Goal: Information Seeking & Learning: Learn about a topic

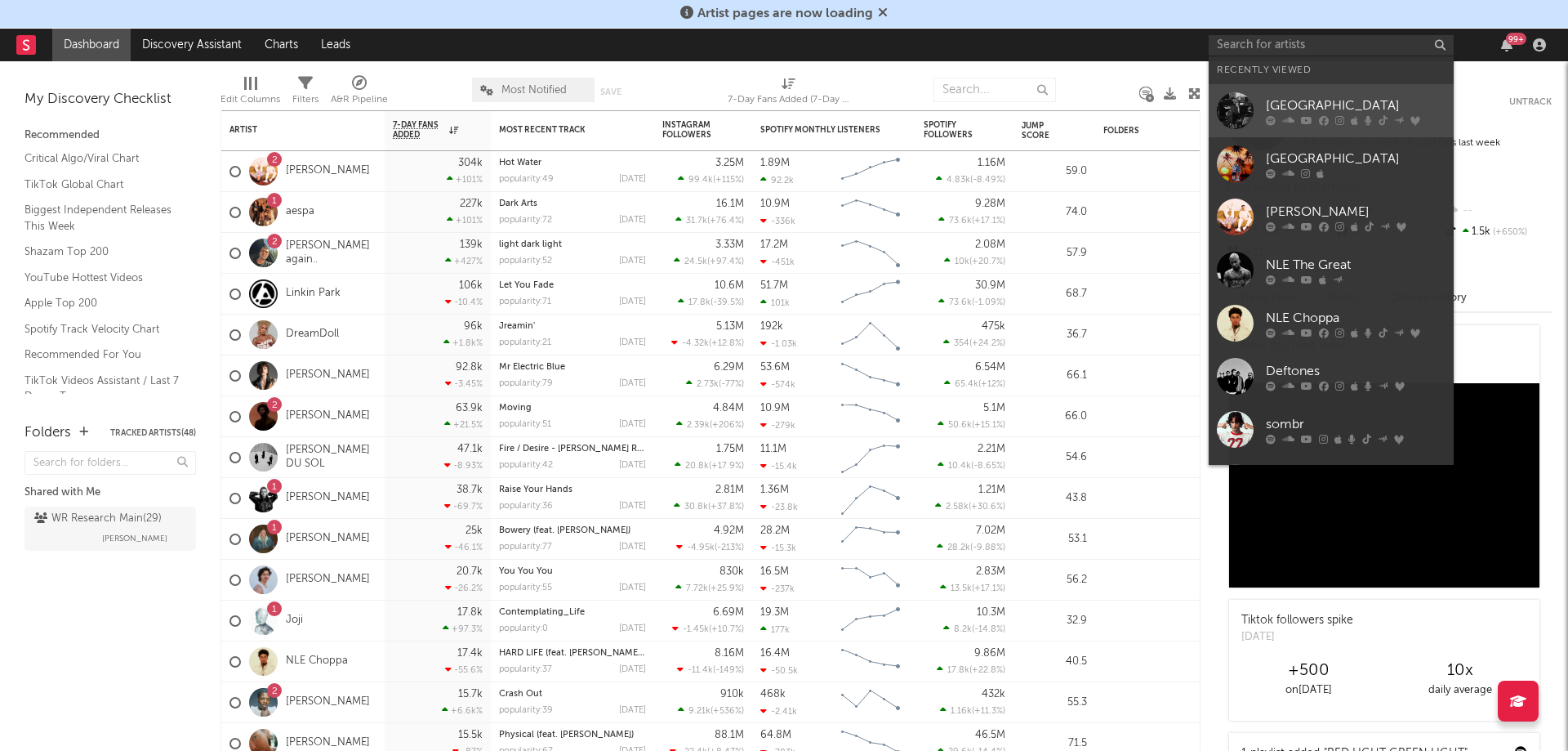
click at [1370, 108] on div "[GEOGRAPHIC_DATA]" at bounding box center [1356, 105] width 180 height 20
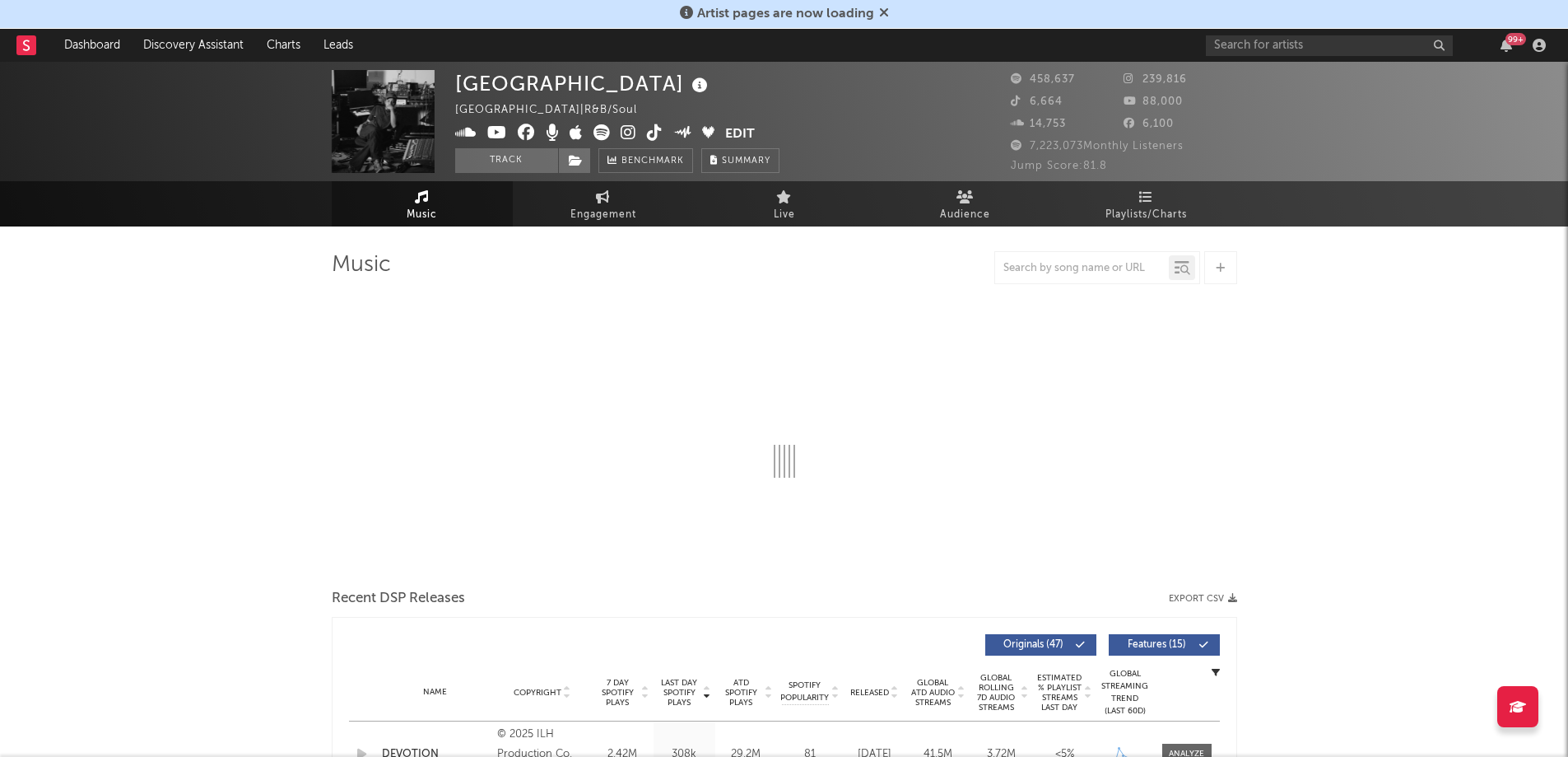
select select "6m"
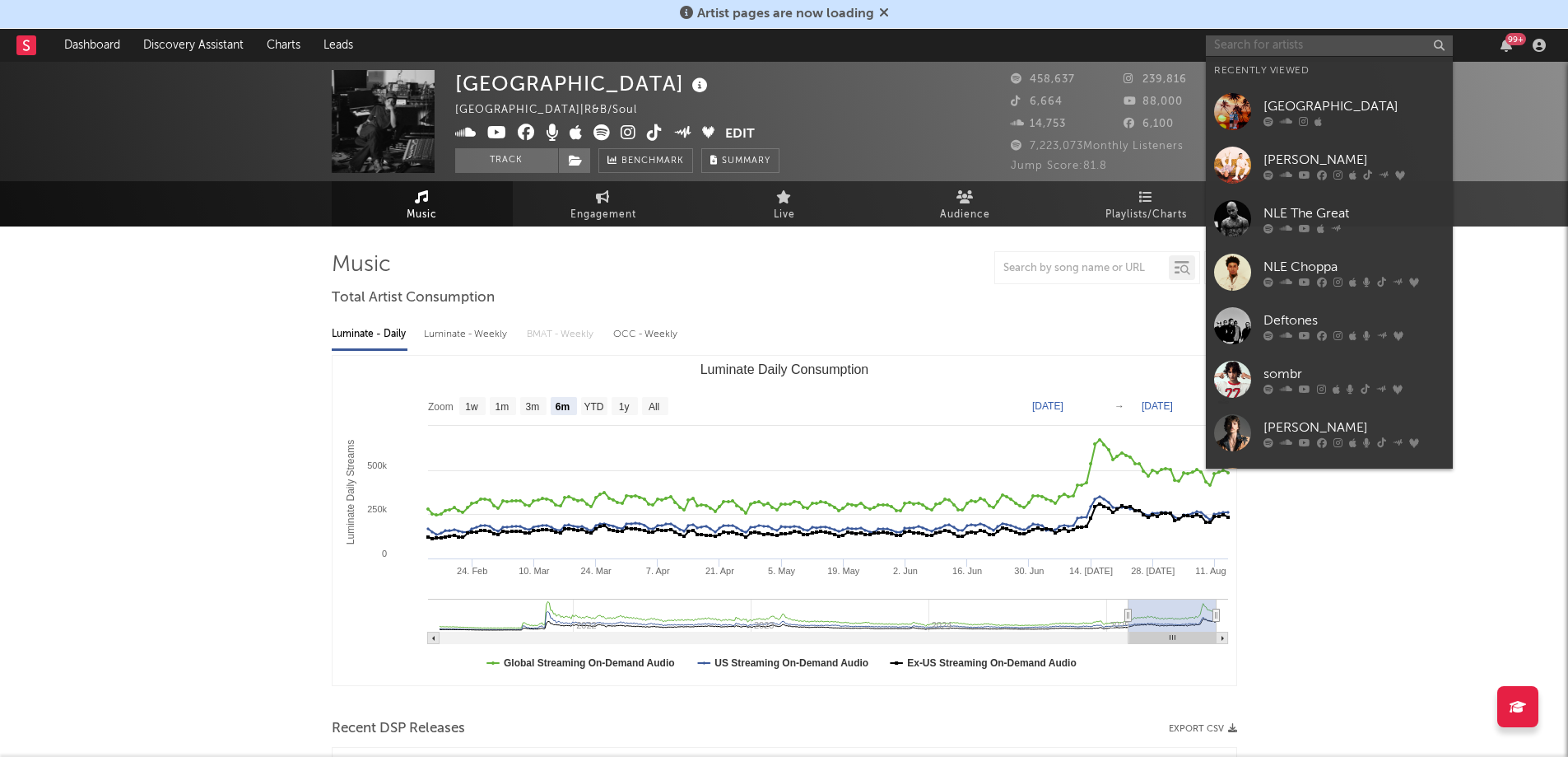
click at [1264, 50] on input "text" at bounding box center [1330, 45] width 247 height 20
paste input "[PERSON_NAME]"
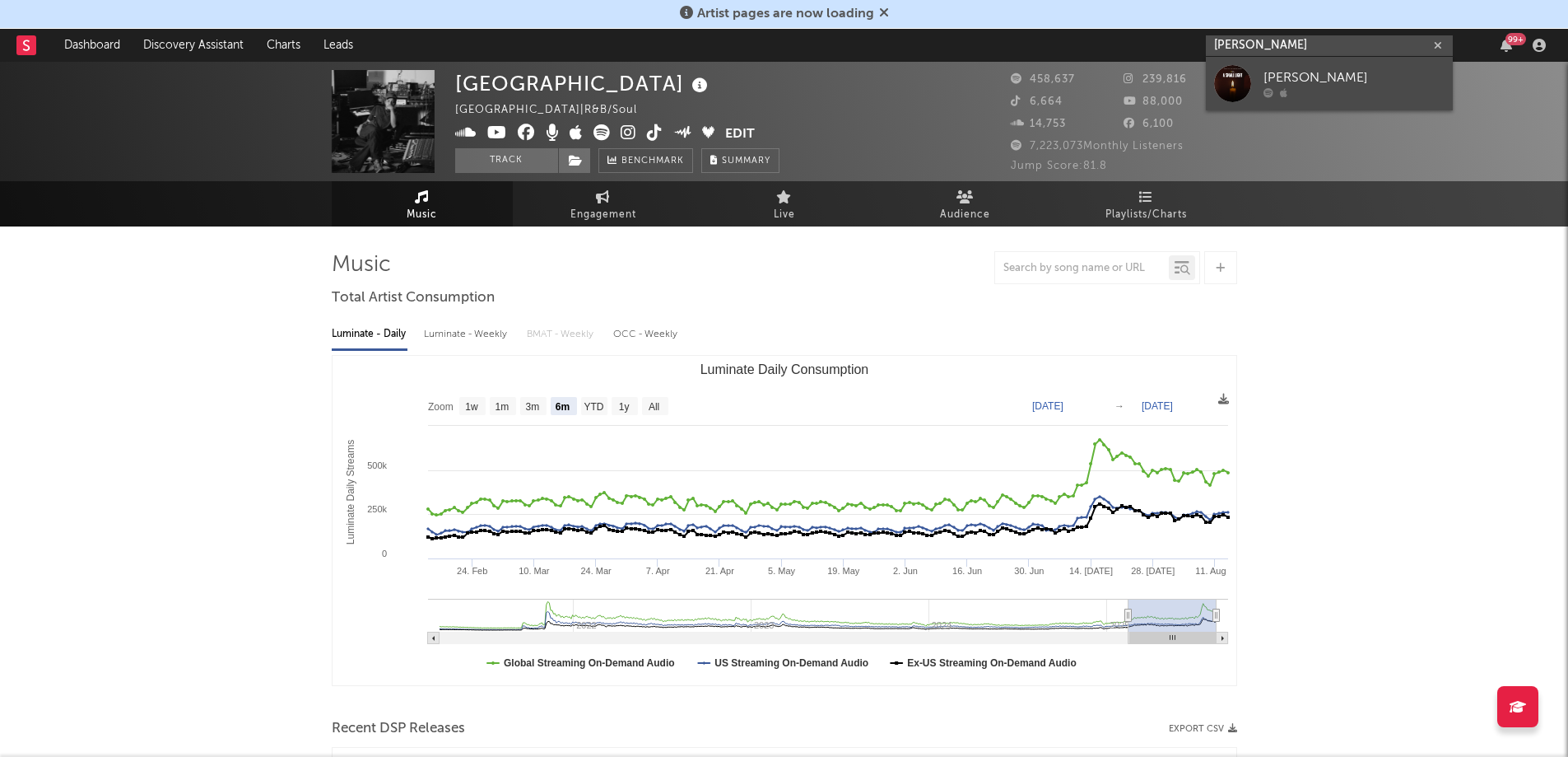
type input "[PERSON_NAME]"
click at [1249, 68] on div at bounding box center [1232, 83] width 37 height 37
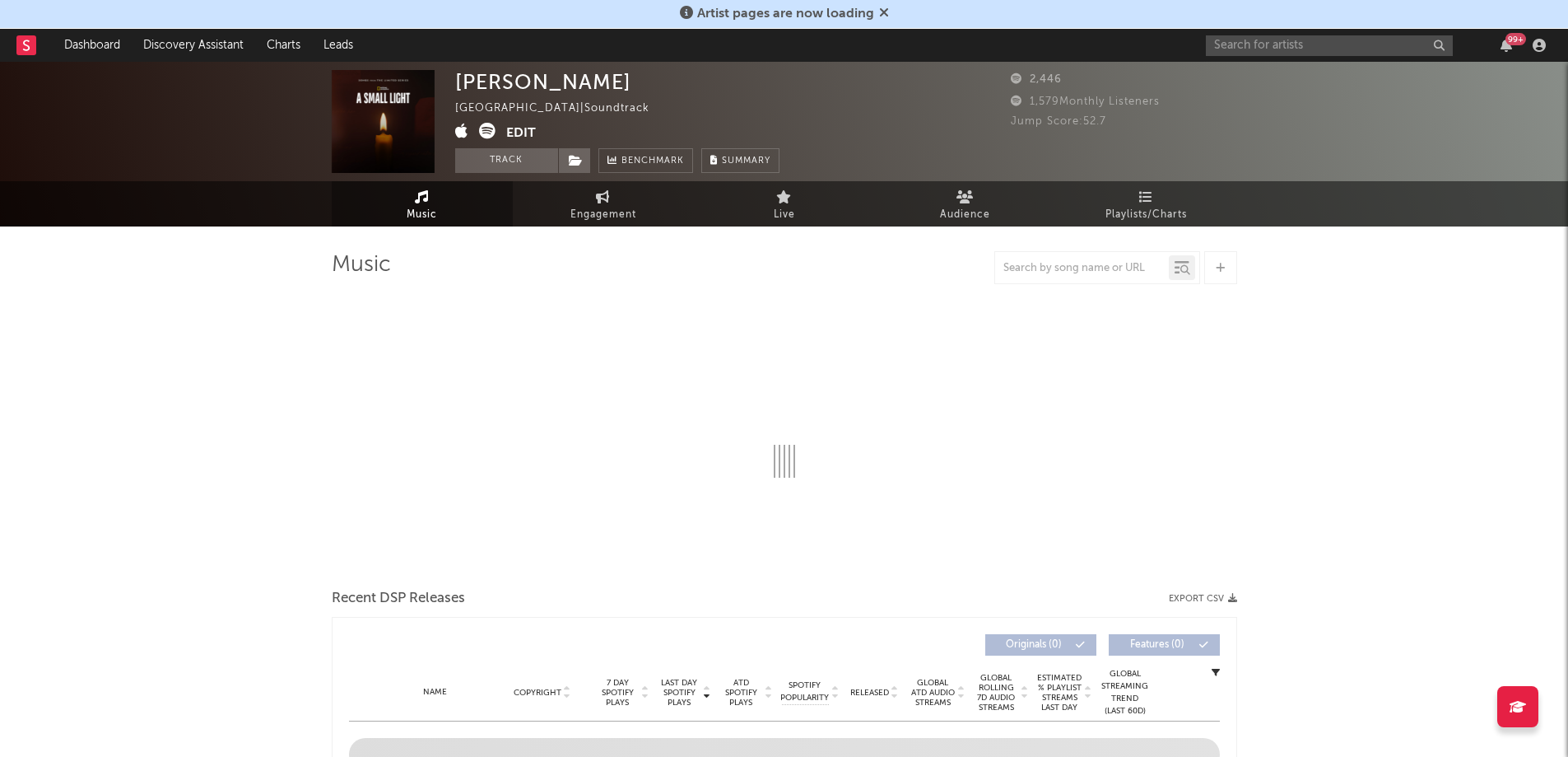
select select "1w"
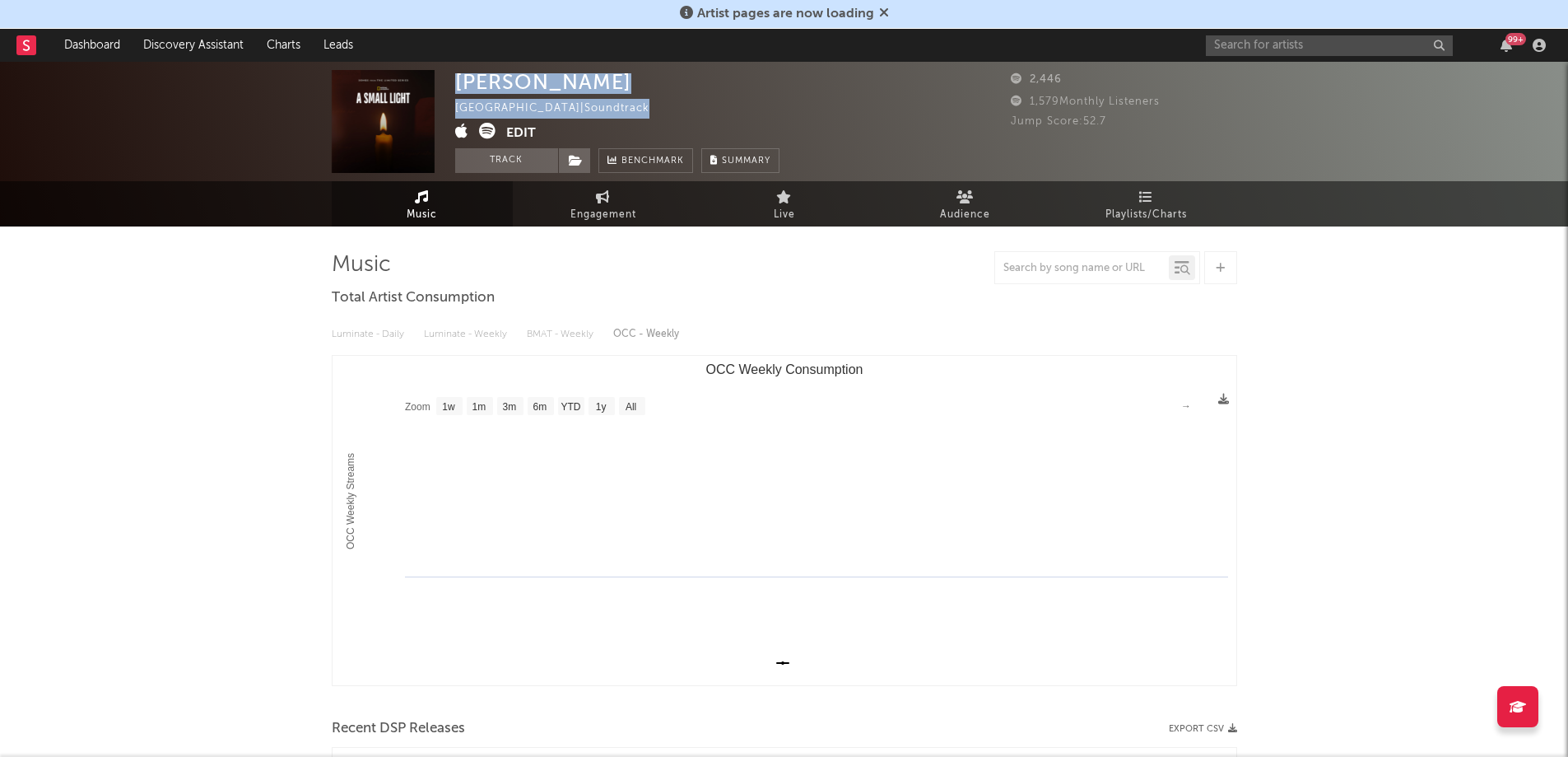
drag, startPoint x: 451, startPoint y: 84, endPoint x: 563, endPoint y: 128, distance: 120.3
click at [563, 128] on div "[PERSON_NAME] Brazil | Soundtrack Edit Track Benchmark Summary 2,446 1,579 Mont…" at bounding box center [784, 121] width 1568 height 119
copy div "[PERSON_NAME] Brazil | Soundtrack"
